Goal: Task Accomplishment & Management: Manage account settings

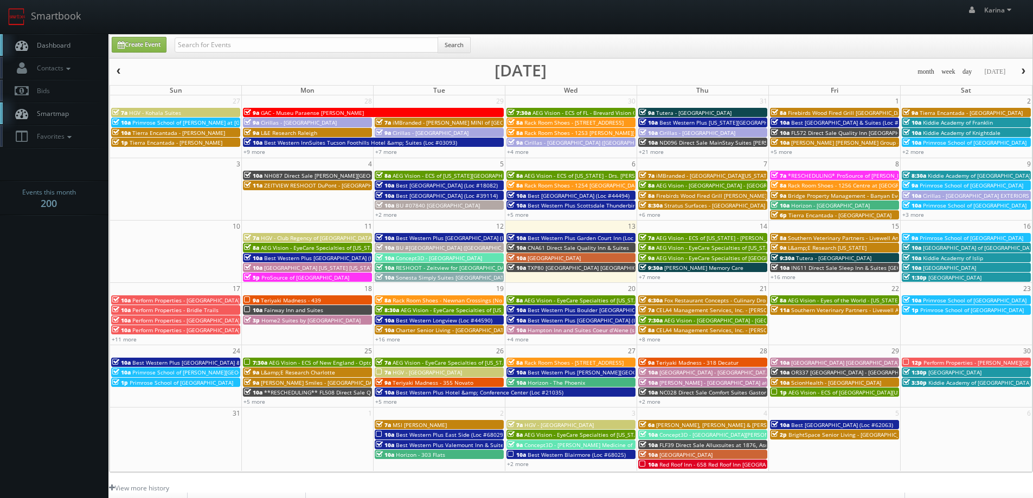
click at [59, 48] on span "Dashboard" at bounding box center [50, 45] width 39 height 9
click at [653, 275] on link "+7 more" at bounding box center [649, 277] width 22 height 8
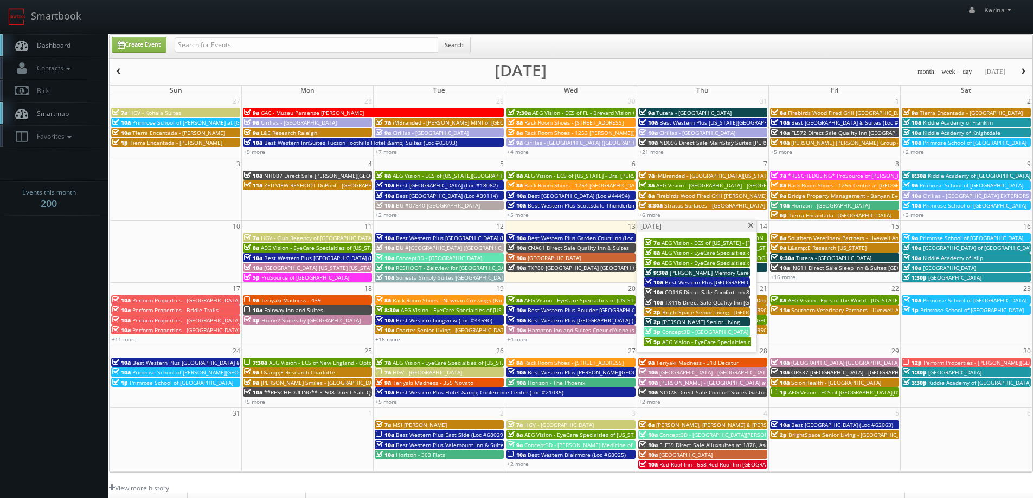
click at [753, 224] on span at bounding box center [750, 226] width 7 height 6
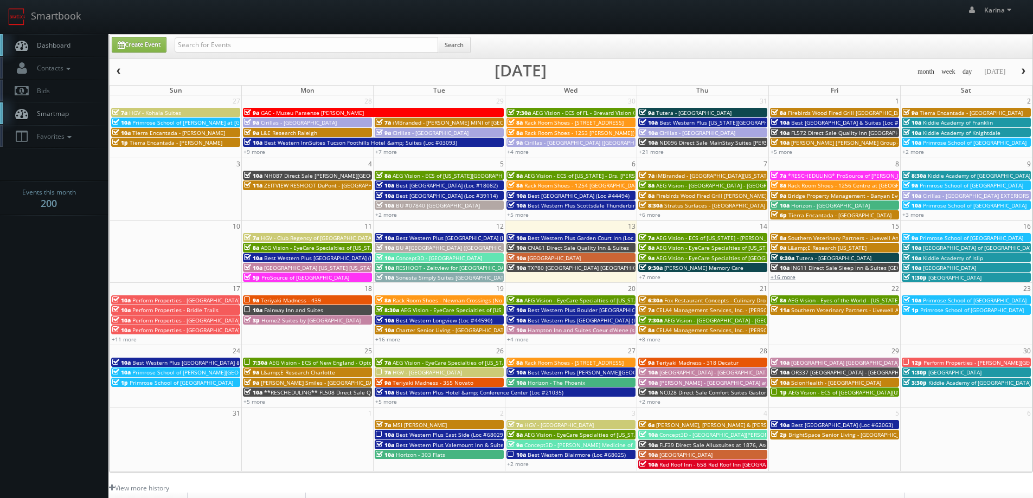
click at [786, 275] on link "+16 more" at bounding box center [782, 277] width 25 height 8
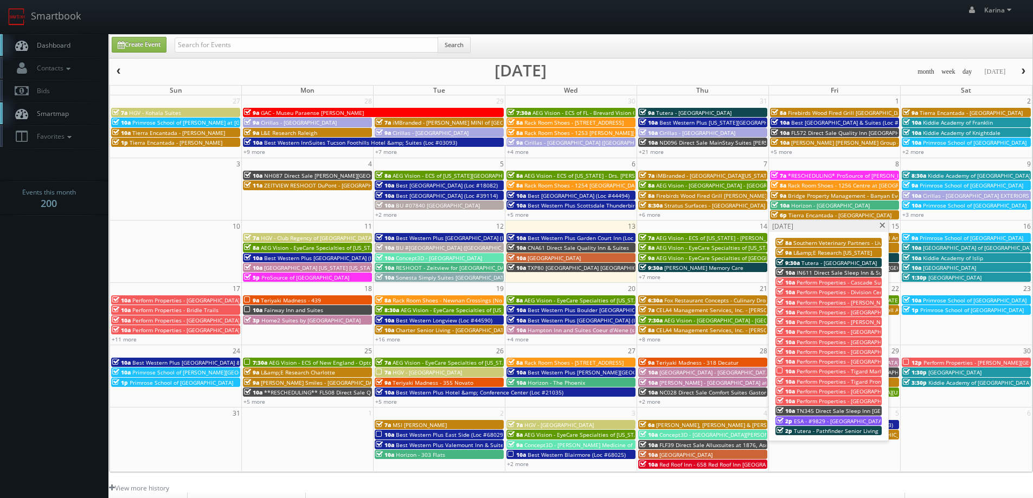
click at [880, 225] on span at bounding box center [882, 226] width 7 height 6
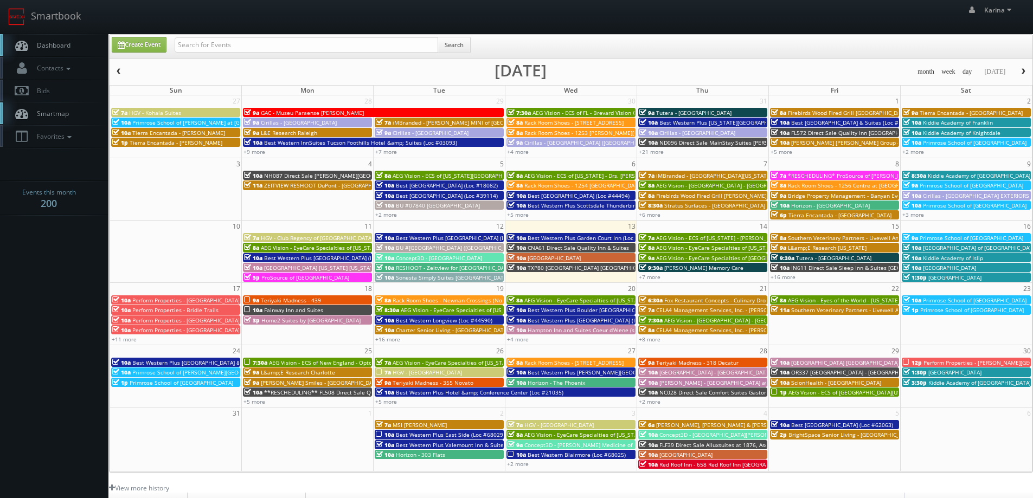
click at [54, 49] on span "Dashboard" at bounding box center [50, 45] width 39 height 9
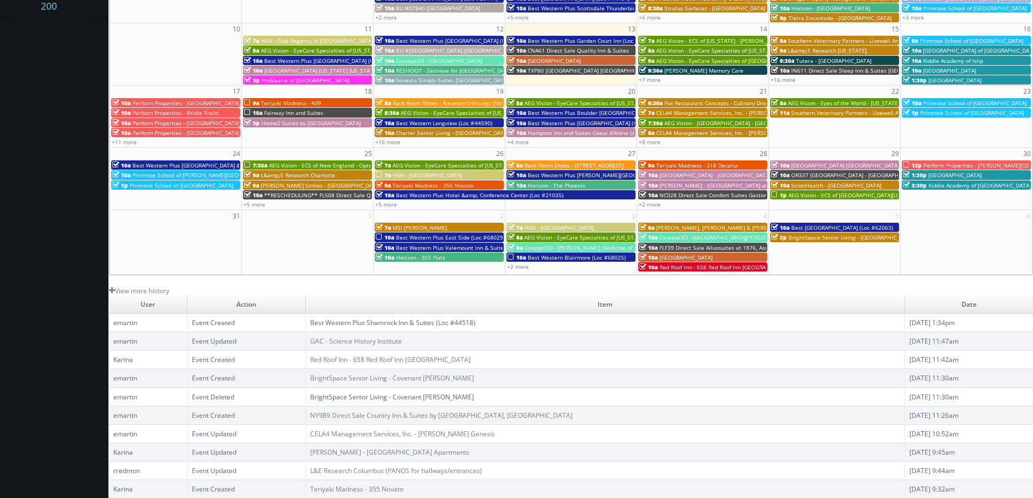
click at [448, 325] on link "Best Western Plus Shamrock Inn & Suites (Loc #44518)" at bounding box center [392, 322] width 165 height 9
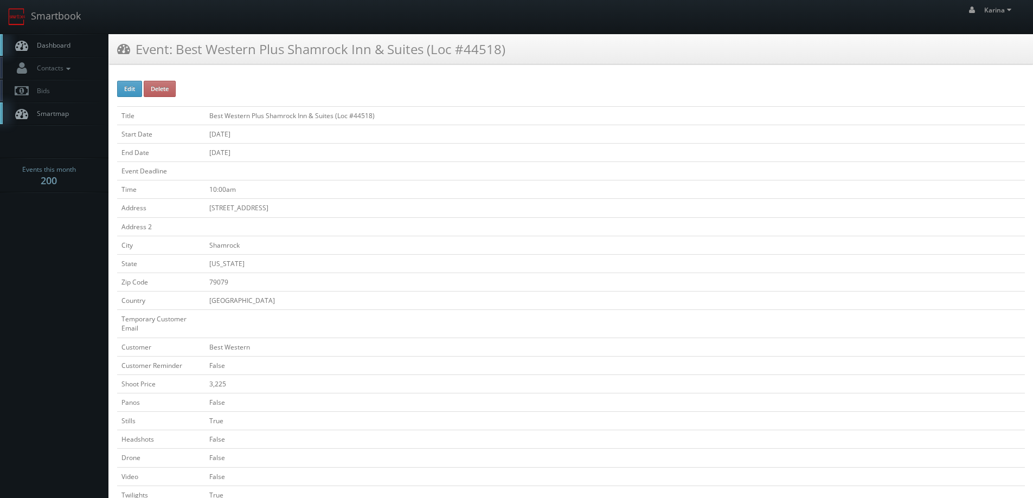
click at [56, 44] on span "Dashboard" at bounding box center [50, 45] width 39 height 9
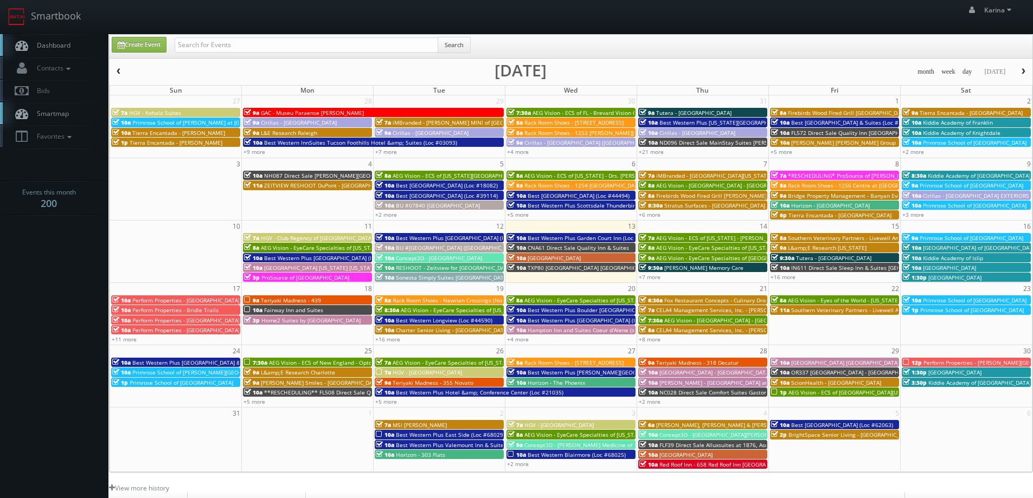
click at [75, 49] on link "Dashboard" at bounding box center [54, 45] width 108 height 22
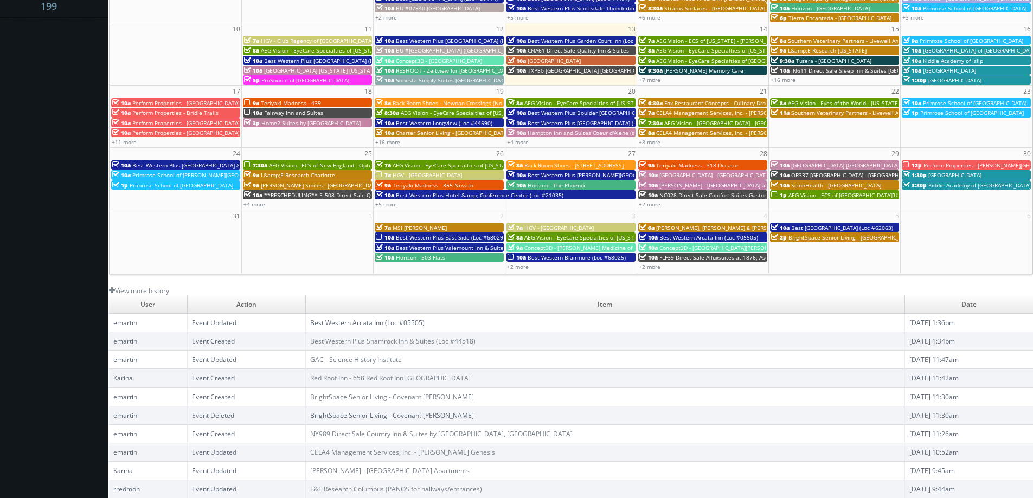
click at [416, 322] on link "Best Western Arcata Inn (Loc #05505)" at bounding box center [367, 322] width 114 height 9
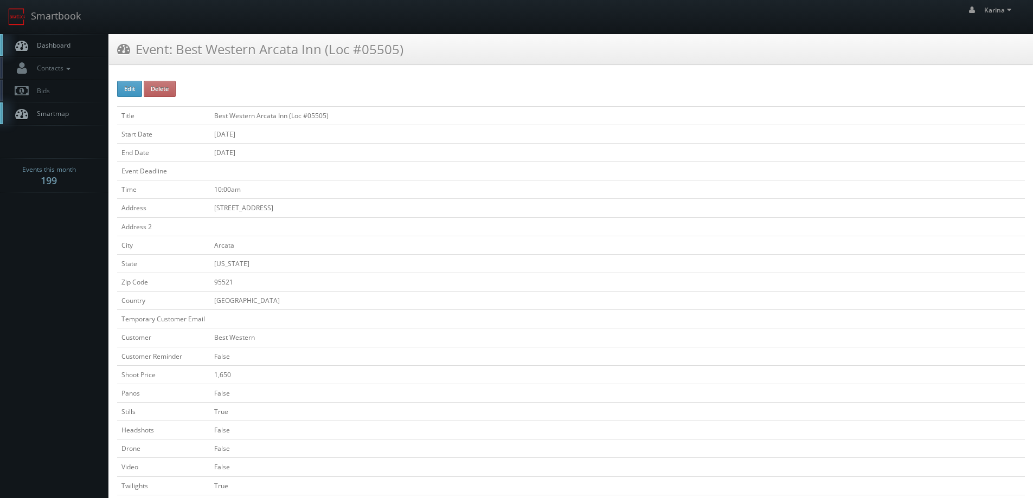
click at [47, 43] on span "Dashboard" at bounding box center [50, 45] width 39 height 9
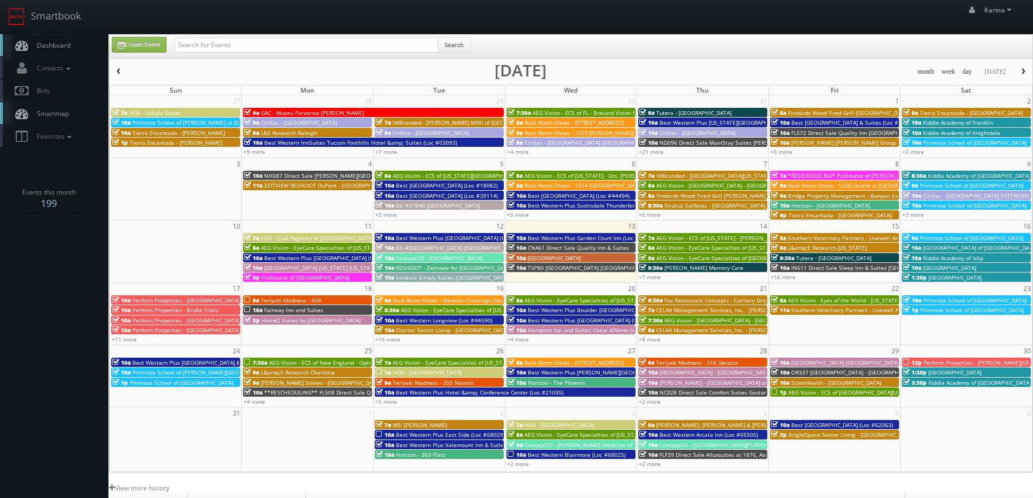
click at [848, 396] on span "AEG Vision - ECS of [GEOGRAPHIC_DATA][US_STATE] - North Garland Vision (Headsho…" at bounding box center [906, 393] width 236 height 8
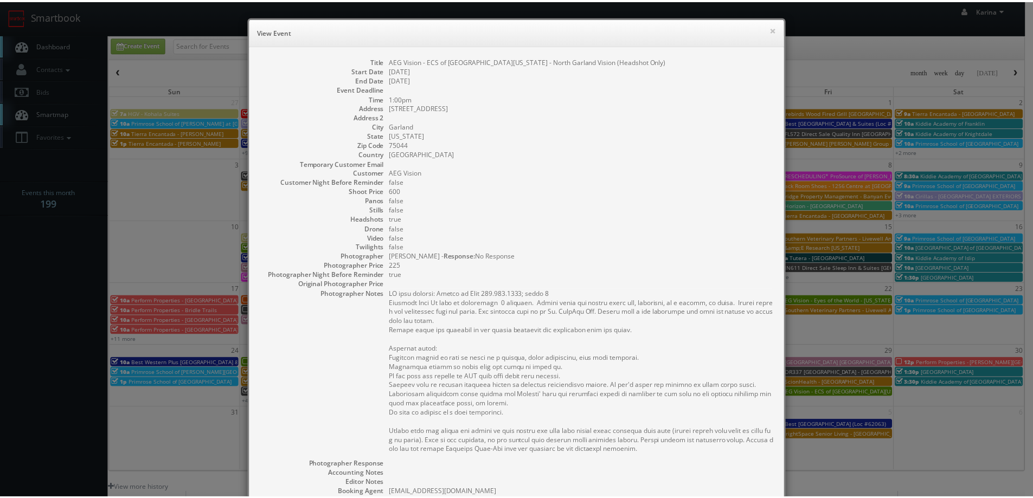
scroll to position [188, 0]
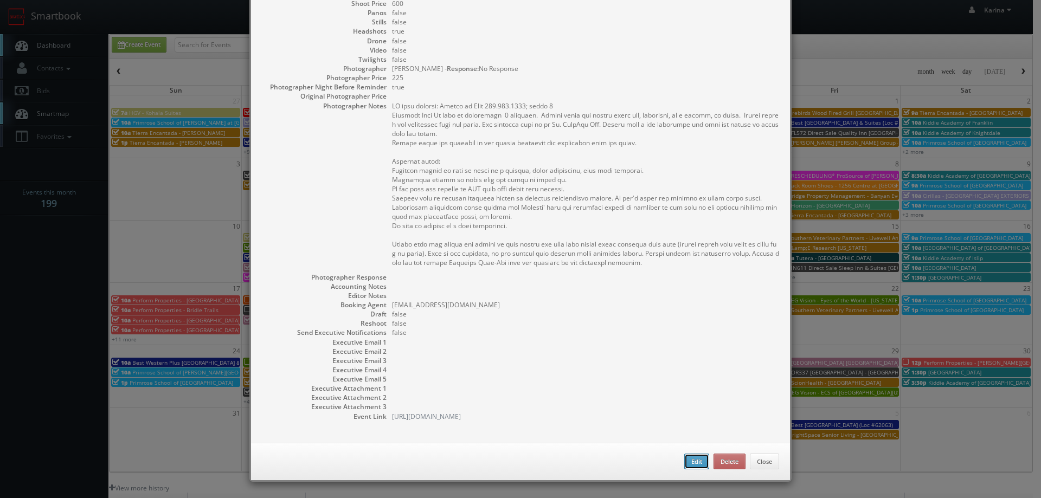
click at [694, 463] on button "Edit" at bounding box center [696, 462] width 25 height 16
type input "AEG Vision - ECS of [GEOGRAPHIC_DATA][US_STATE] - North Garland Vision (Headsho…"
type input "6850 N Shiloh Rd"
type input "Garland"
type input "75044"
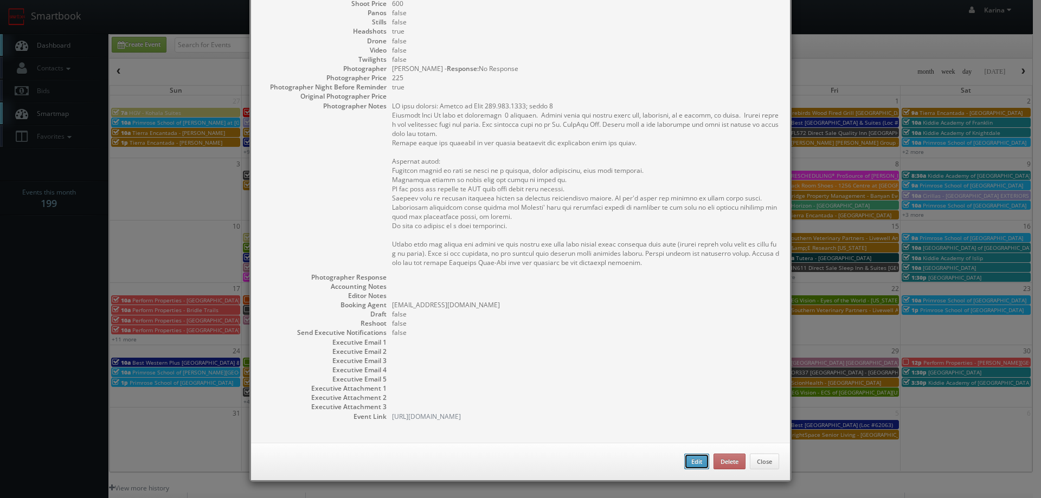
type input "600"
checkbox input "true"
type input "08/29/2025"
type input "1:00pm"
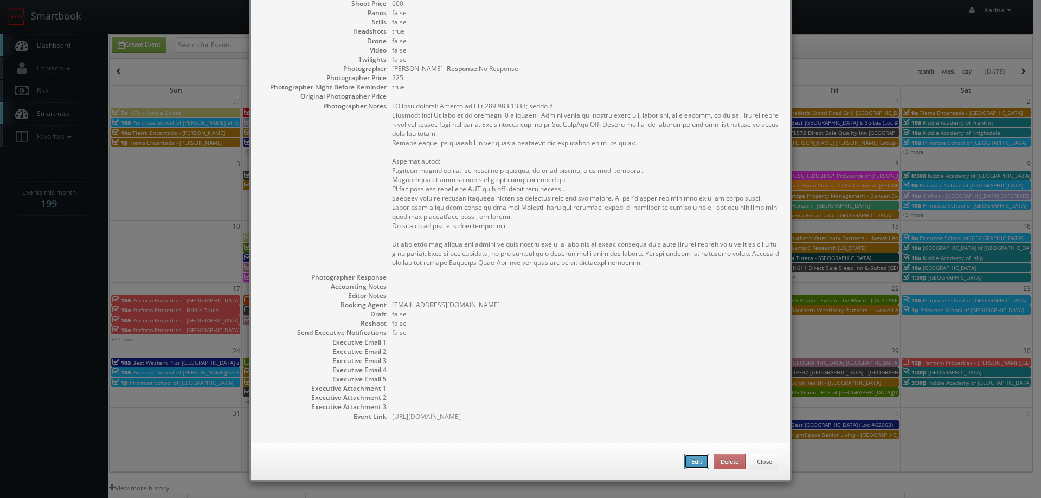
checkbox input "true"
type textarea "ON site contact: Sheena or Dana 972.414.0444; press 2 Headshot Only We will be …"
type input "600"
type input "225"
select select "[US_STATE]"
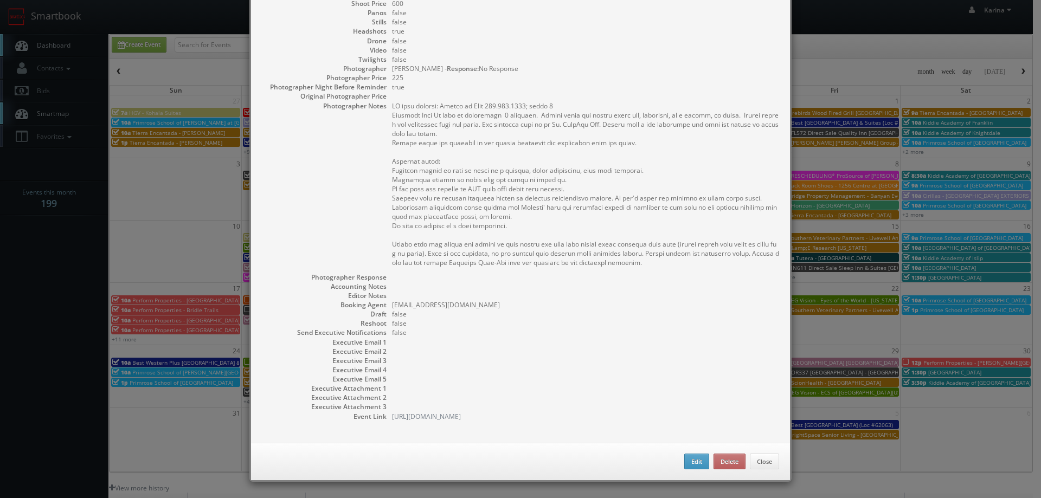
select select "fake4299@mg.cs3calendar.com"
select select "steve.wheeler11@gmail.com"
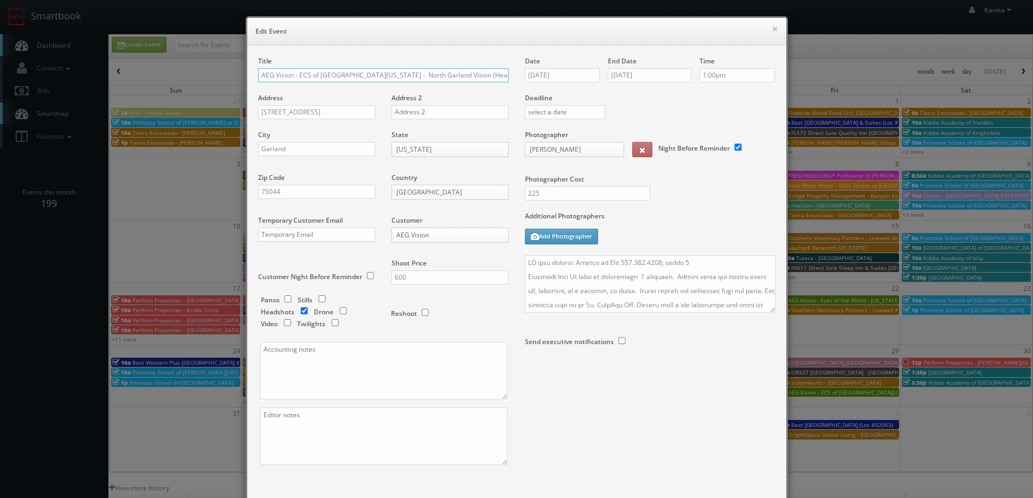
scroll to position [63, 0]
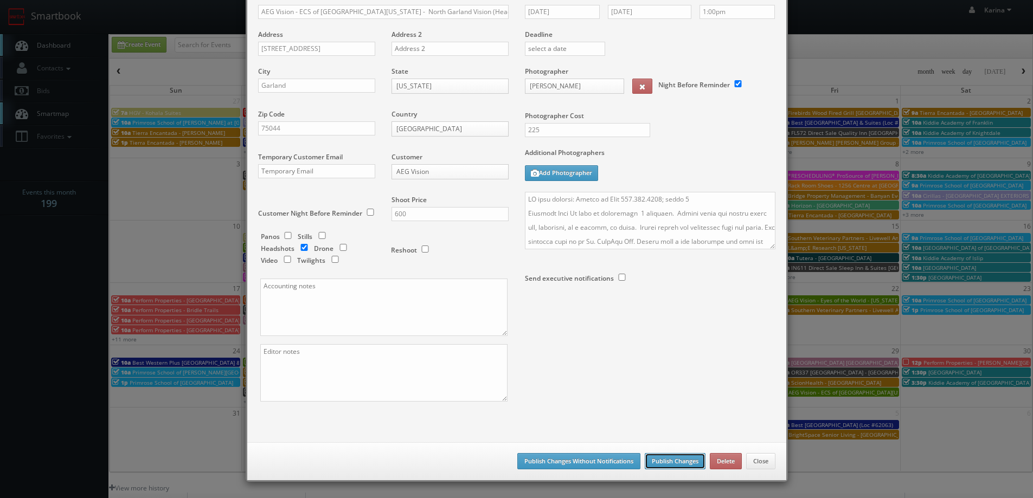
click at [664, 458] on button "Publish Changes" at bounding box center [674, 461] width 61 height 16
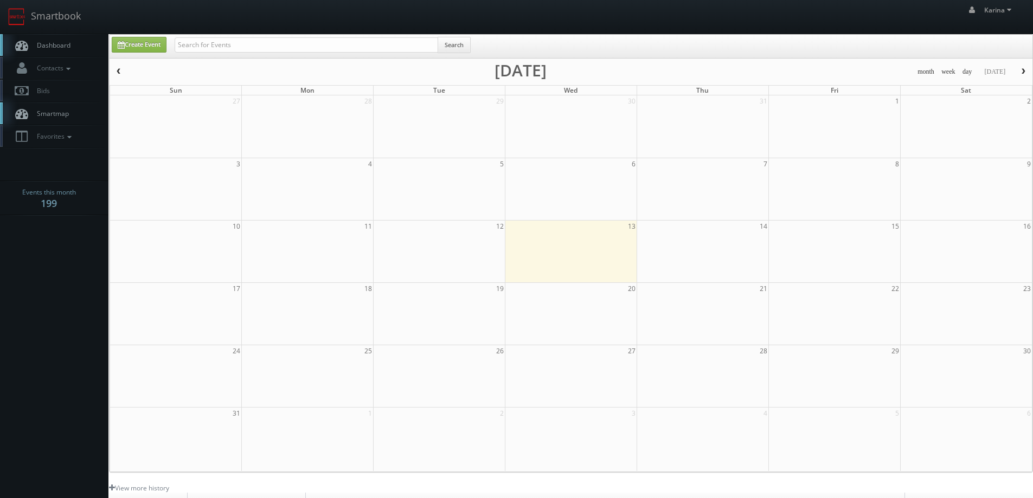
click at [56, 42] on span "Dashboard" at bounding box center [50, 45] width 39 height 9
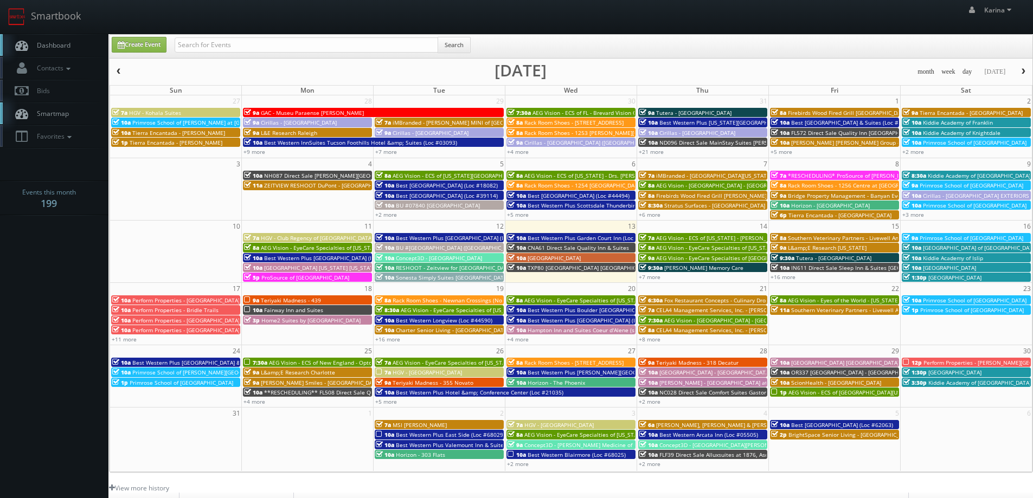
click at [60, 47] on span "Dashboard" at bounding box center [50, 45] width 39 height 9
click at [41, 42] on span "Dashboard" at bounding box center [50, 45] width 39 height 9
click at [656, 276] on link "+7 more" at bounding box center [649, 277] width 22 height 8
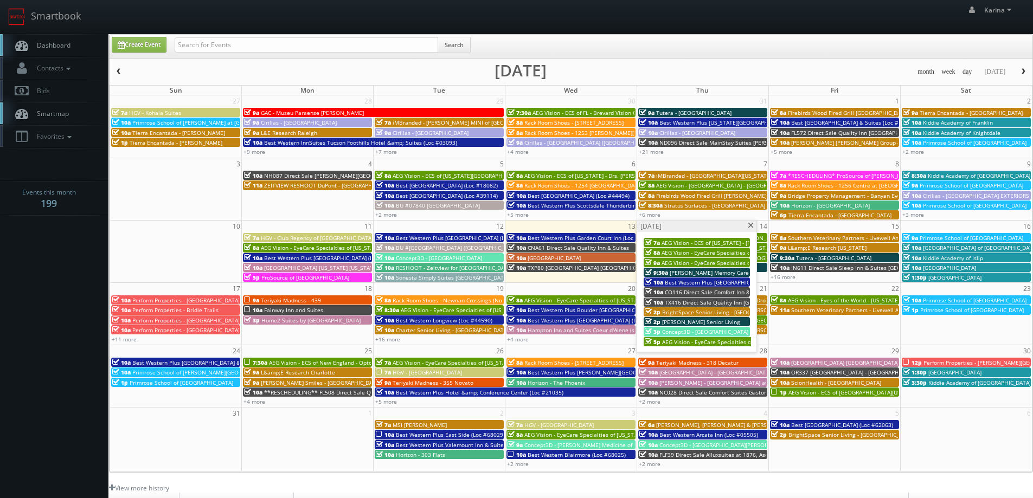
click at [680, 273] on span "[PERSON_NAME] Memory Care" at bounding box center [708, 273] width 79 height 8
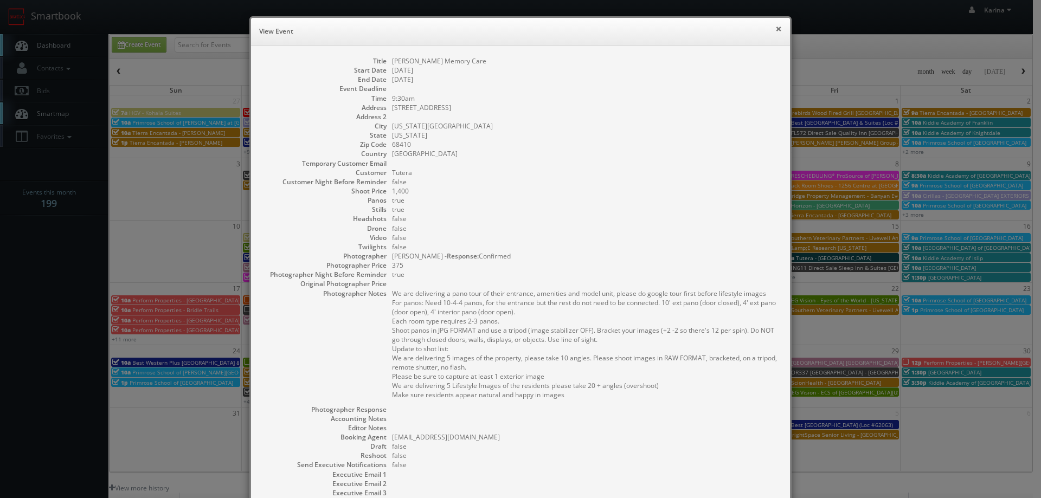
click at [775, 26] on button "×" at bounding box center [778, 29] width 7 height 8
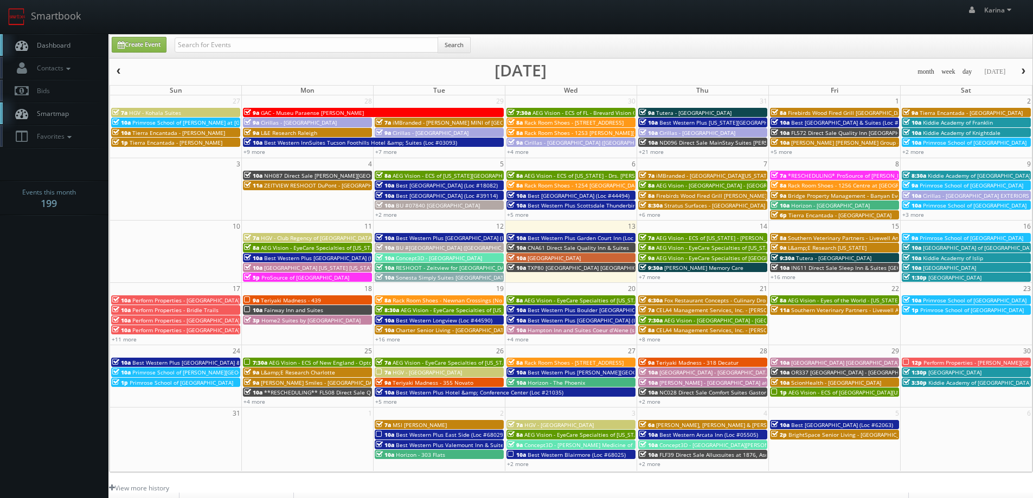
click at [57, 42] on span "Dashboard" at bounding box center [50, 45] width 39 height 9
click at [53, 47] on span "Dashboard" at bounding box center [50, 45] width 39 height 9
click at [56, 48] on span "Dashboard" at bounding box center [50, 45] width 39 height 9
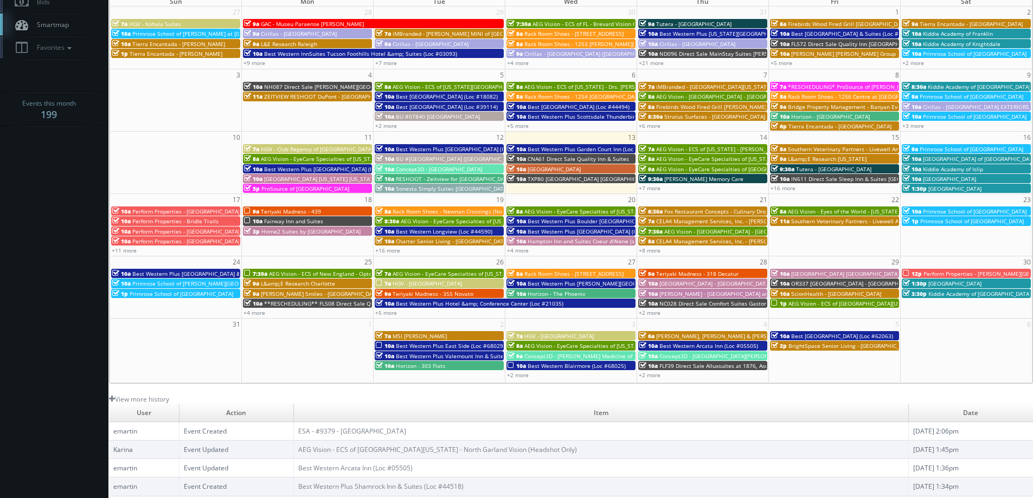
scroll to position [35, 0]
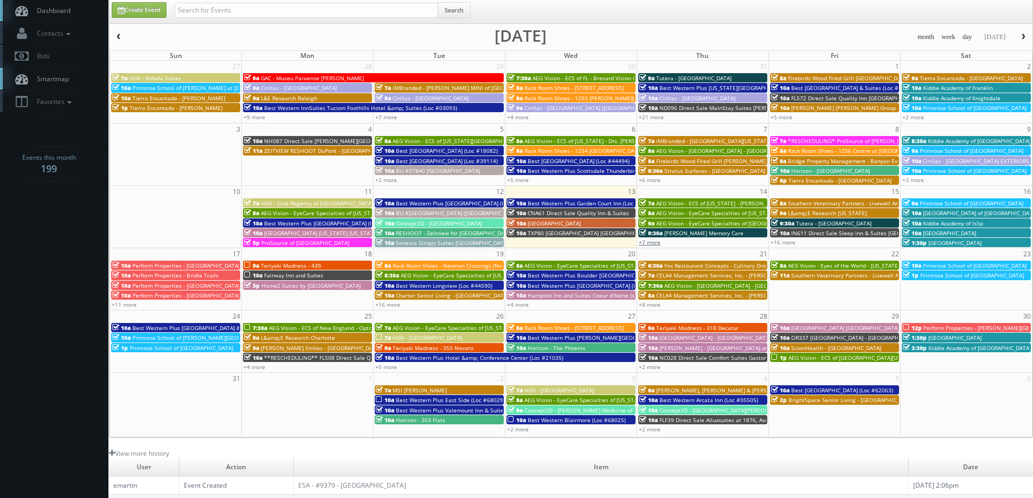
click at [650, 242] on link "+7 more" at bounding box center [649, 242] width 22 height 8
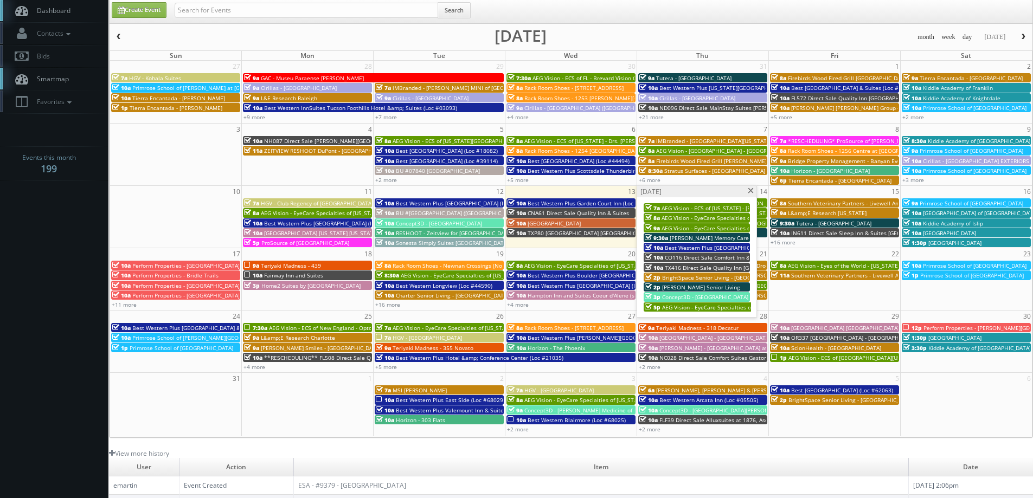
click at [752, 189] on span at bounding box center [750, 191] width 7 height 6
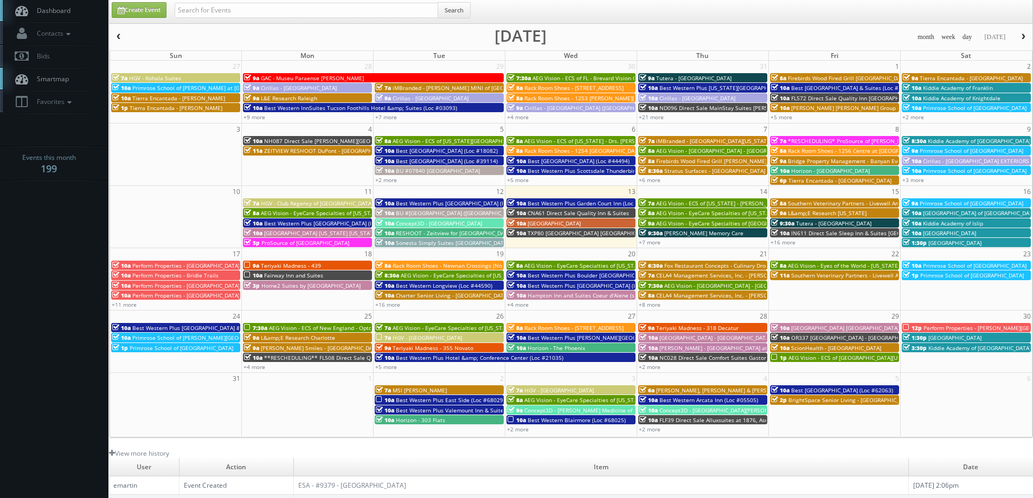
scroll to position [0, 0]
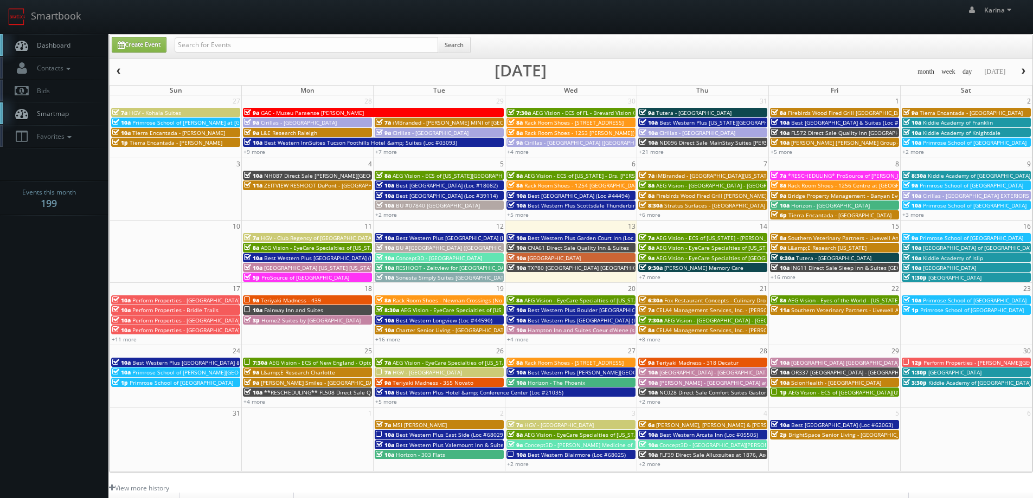
click at [54, 47] on span "Dashboard" at bounding box center [50, 45] width 39 height 9
